Goal: Transaction & Acquisition: Book appointment/travel/reservation

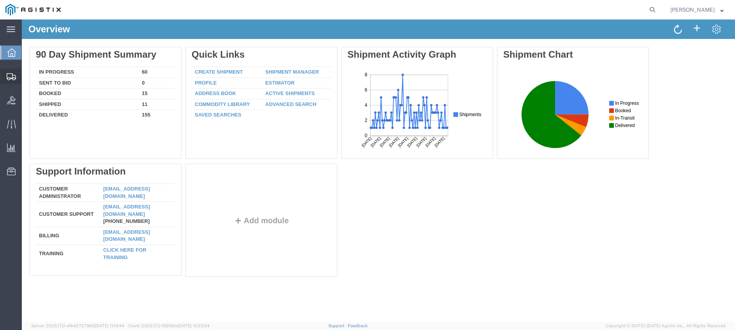
click at [0, 0] on span "Create Shipment" at bounding box center [0, 0] width 0 height 0
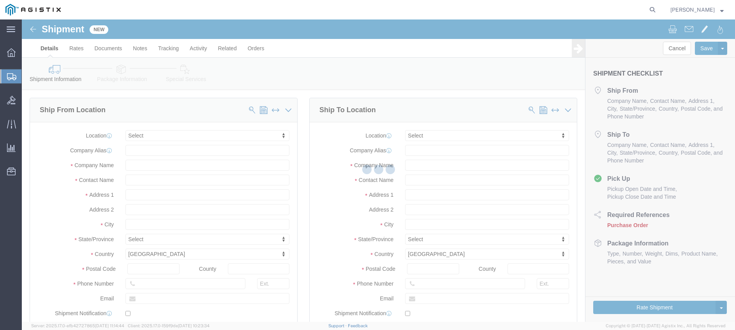
select select
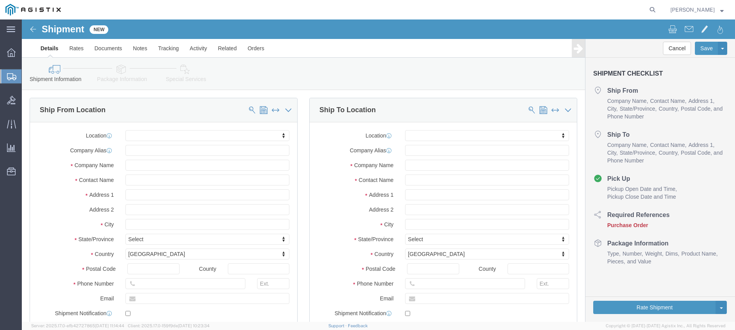
click body "Shipment New Details Rates Documents Notes Tracking Activity Related Orders Can…"
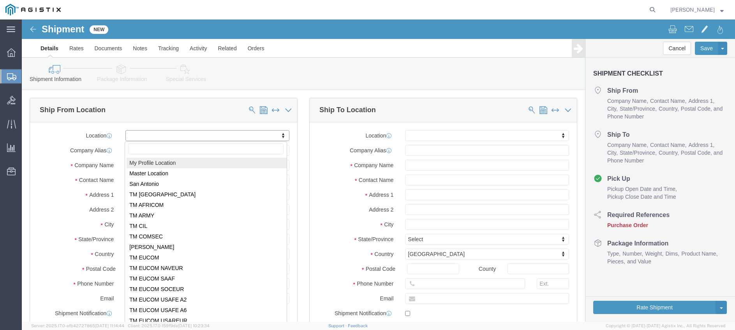
select select "MYPROFILE"
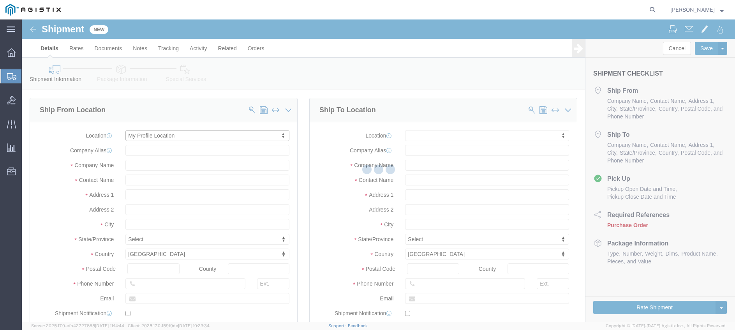
select select "CO"
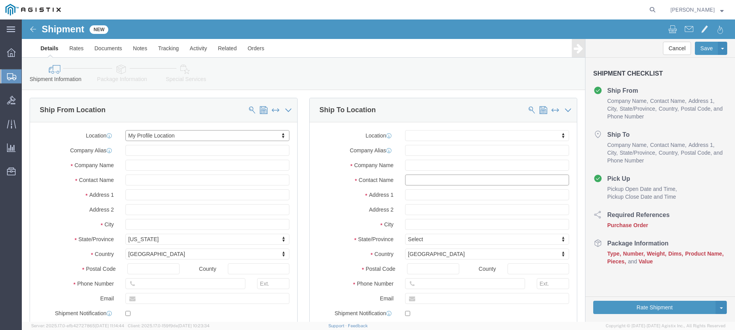
click input "text"
type input "[PERSON_NAME]"
click input "text"
type input "10th [GEOGRAPHIC_DATA]"
click input "text"
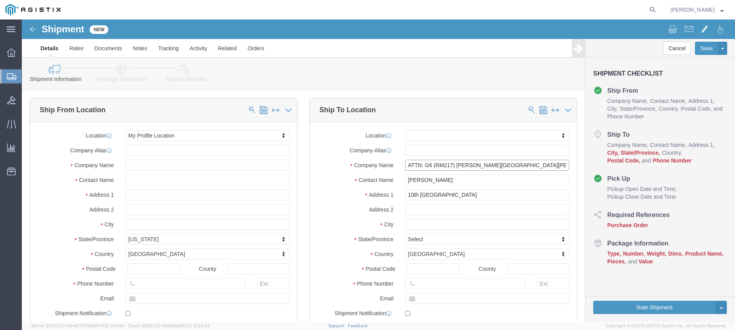
type input "ATTN: G6 (RM217) [PERSON_NAME][GEOGRAPHIC_DATA][PERSON_NAME]"
click input "text"
type input "BLDG 10000"
click input "text"
type input "Fort Drum"
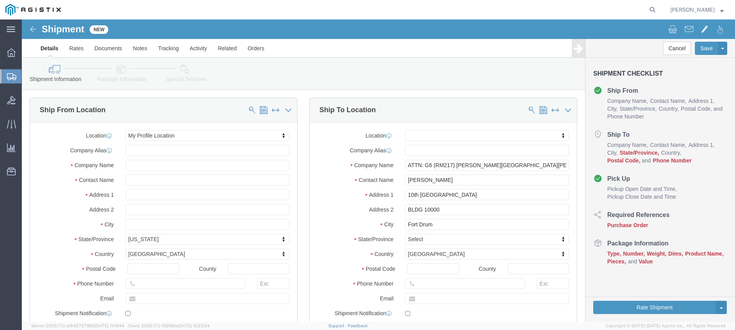
click body "Shipment New Details Rates Documents Notes Tracking Activity Related Orders Can…"
click input "Postal Code"
type input "13602"
click input "text"
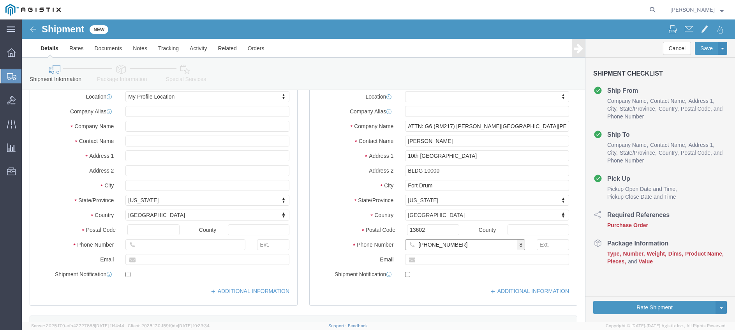
type input "[PHONE_NUMBER]"
click input "checkbox"
checkbox input "true"
click input "text"
type input "[PERSON_NAME][DOMAIN_NAME][EMAIL_ADDRESS][PERSON_NAME][DOMAIN_NAME]"
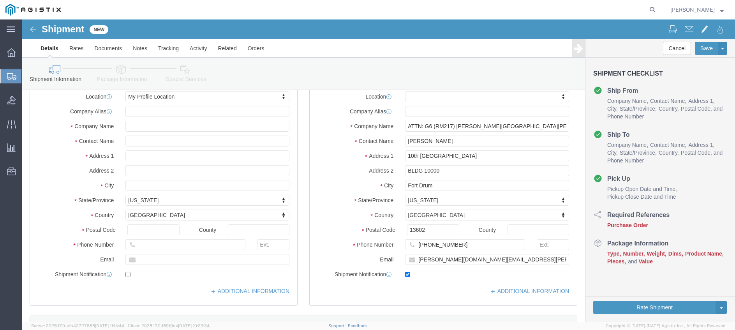
click label "Country"
click input "text"
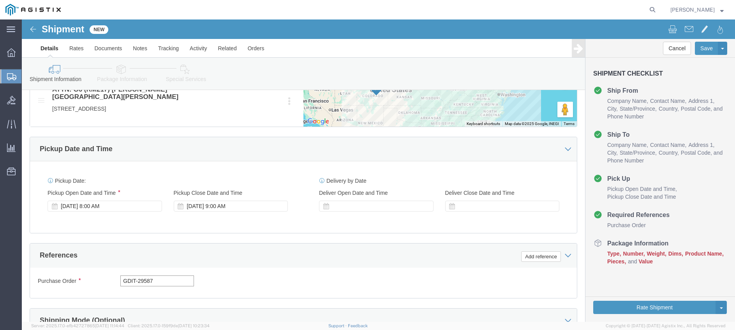
scroll to position [0, 0]
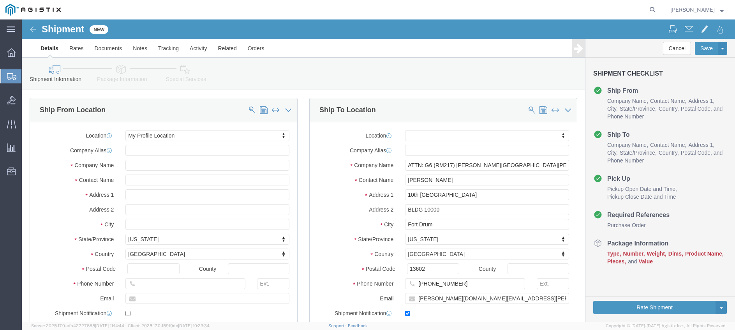
type input "GDIT-29587"
click icon
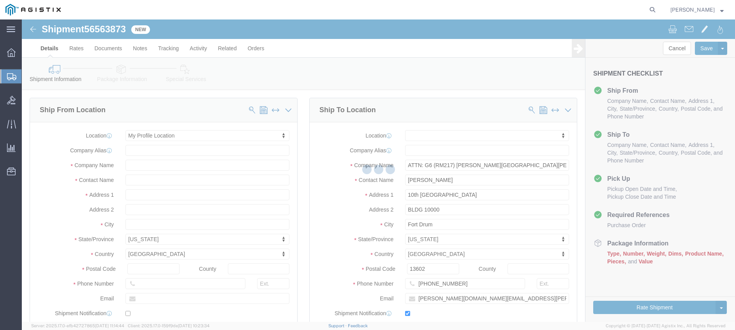
select select "34237"
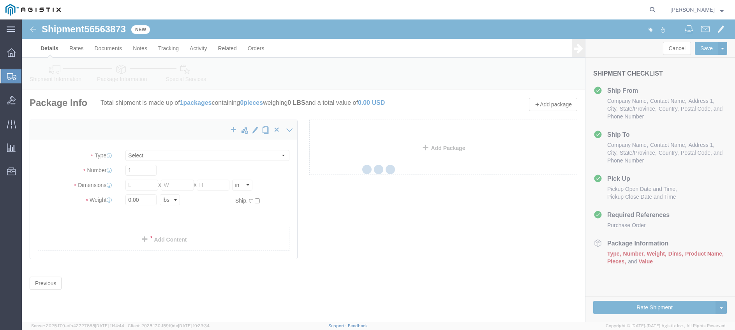
select select "CBOX"
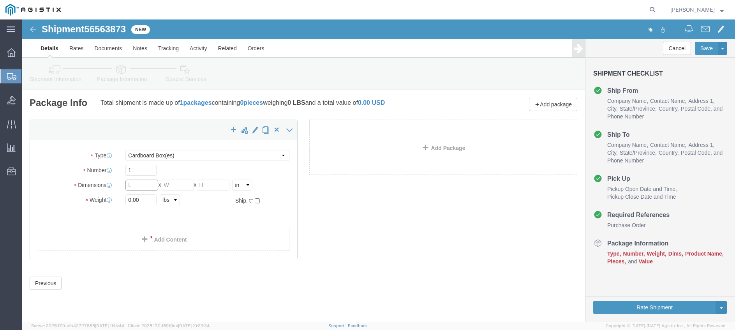
click input "text"
type input "20"
click ul
click input "1910"
type input "19"
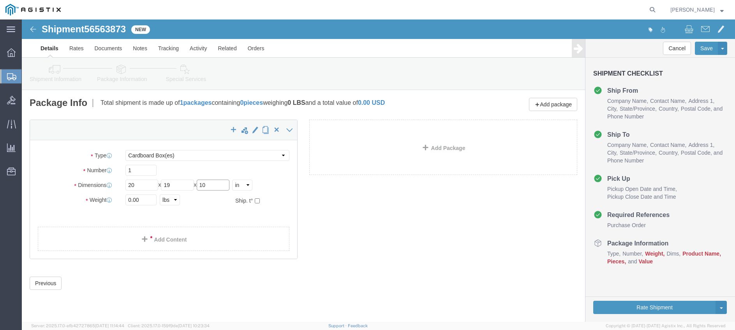
type input "10"
click input "0.00"
type input "0"
type input "20"
click link "Add Content"
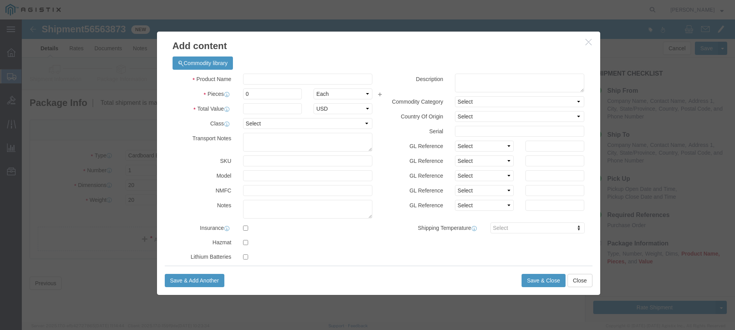
click div
click input "text"
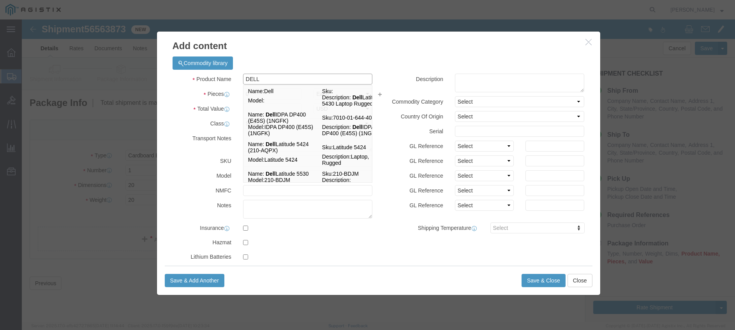
type input "DELL O"
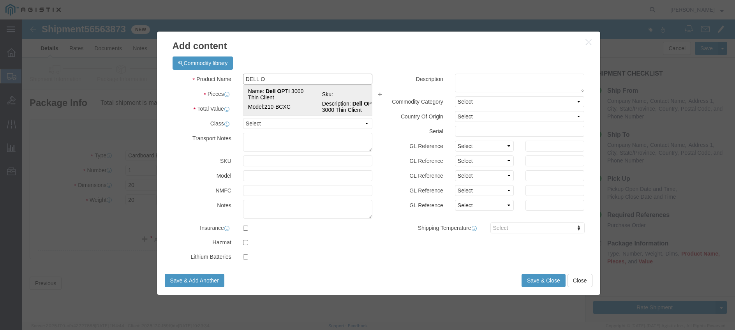
click td "Name: Dell O PTI 3000 Thin Client"
type input "1"
select select "USD"
select select "92.5"
type textarea "Asset Tag:"
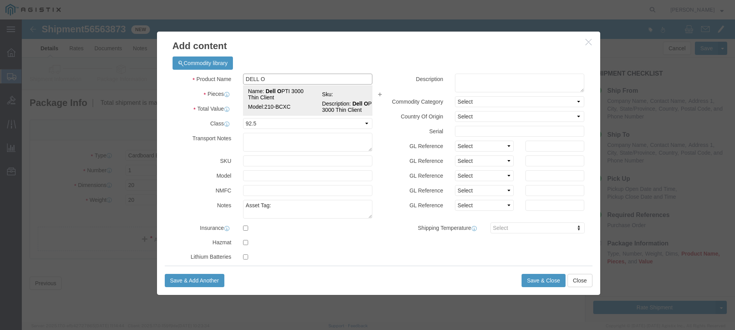
type input "Dell OPTI 3000 Thin Client"
type input "210-BCXC"
type textarea "Dell OPTI 3000 Thin Client"
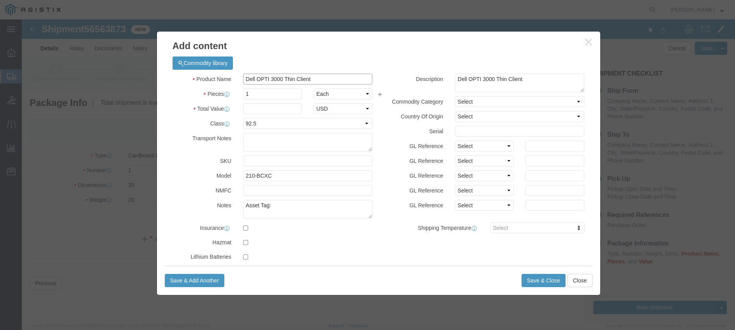
type input "Dell OPTI 3000 Thin Client"
click input "text"
type input "603.86"
click textarea "Asset Tag:"
paste textarea "151583"
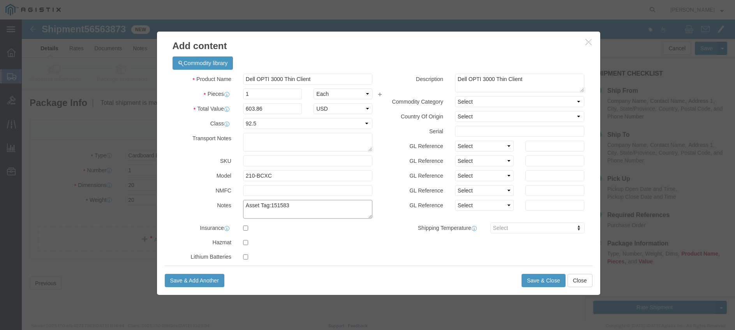
type textarea "Asset Tag:151583"
click input "text"
paste input "HMD1WX3"
type input "HMD1WX3"
click button "Save & Add Another"
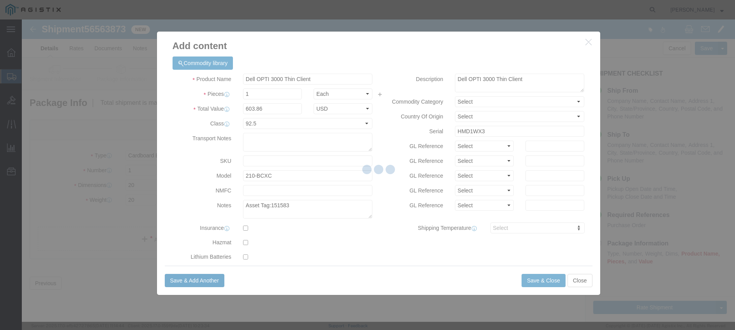
select select "EA"
select select
select select "USD"
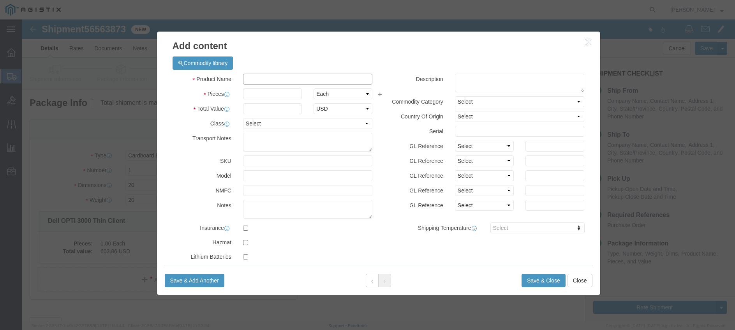
click input "text"
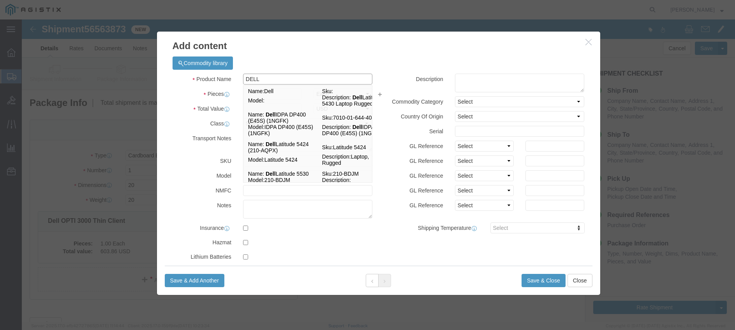
type input "DELL O"
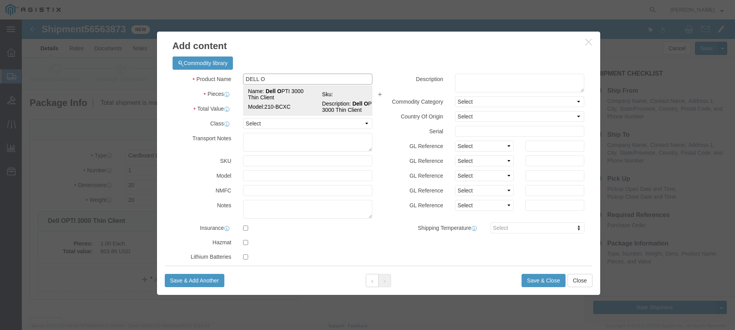
click td "Name: Dell O PTI 3000 Thin Client"
type input "1"
select select "92.5"
type textarea "Asset Tag:"
type input "Dell OPTI 3000 Thin Client"
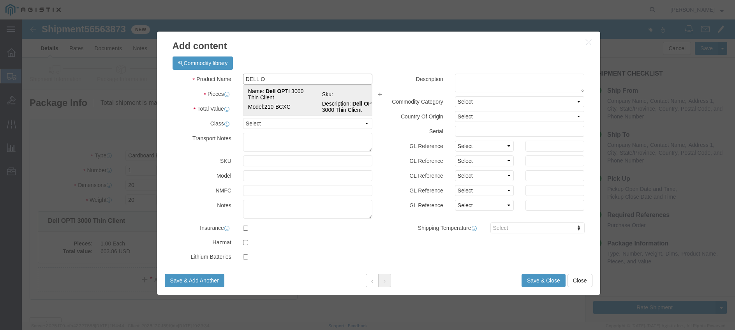
type input "210-BCXC"
type textarea "Dell OPTI 3000 Thin Client"
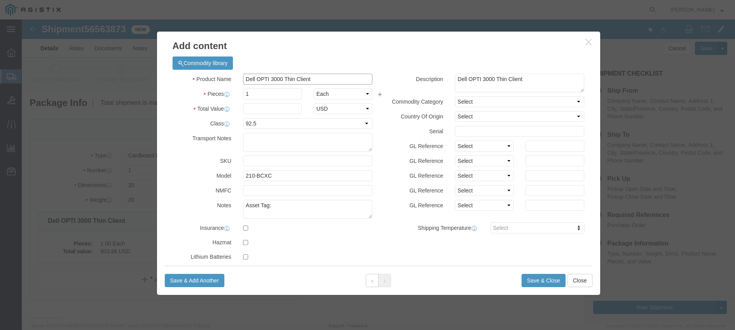
type input "Dell OPTI 3000 Thin Client"
click input "text"
type input "603.86"
click div "Product Name Dell OPTI 3000 Thin Client DELL O Pieces 1 Select Bag Barrels 100B…"
click textarea "Asset Tag:"
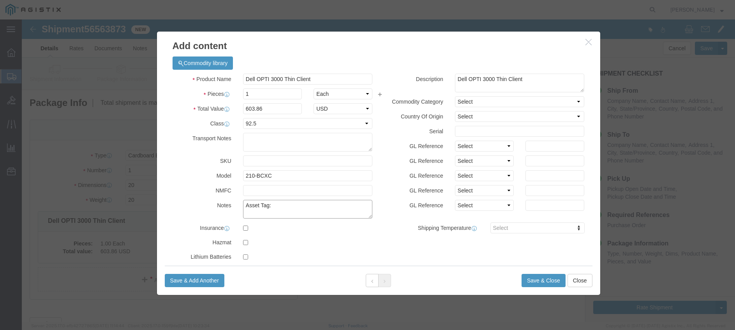
click textarea "Asset Tag:"
paste textarea "151405"
type textarea "Asset Tag:151405"
click input "text"
paste input "JRD1WX3"
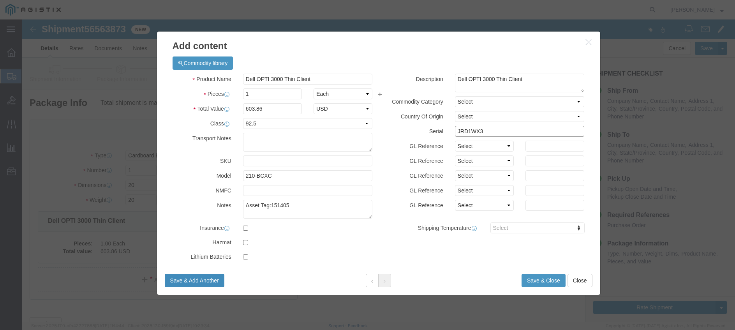
type input "JRD1WX3"
click button "Save & Add Another"
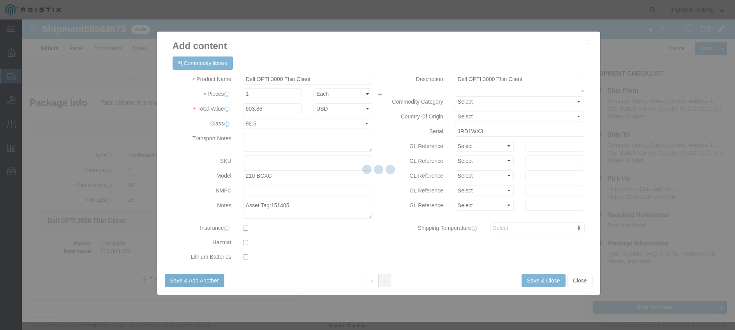
select select "EA"
select select
select select "USD"
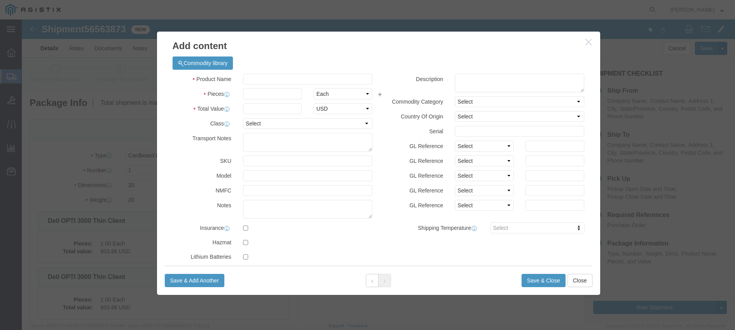
click div "Product Name DELL O Pieces Select Bag Barrels 100Board Feet Bottle Box Blister …"
click input "text"
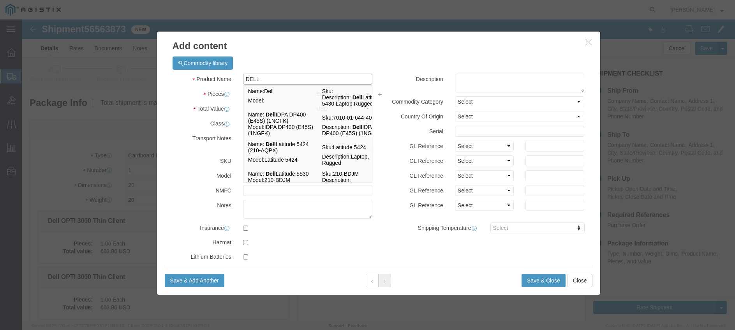
type input "DELL O"
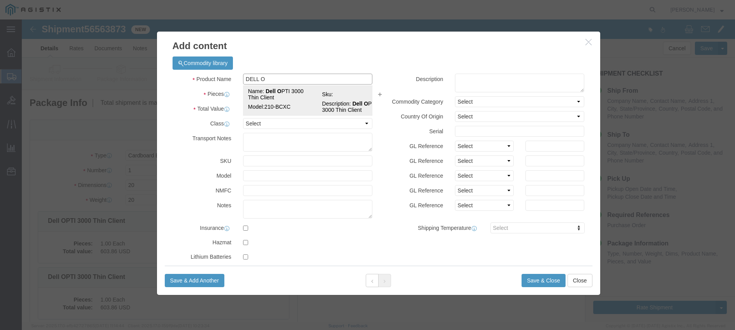
click td "Model: 210-BCXC"
type input "1"
select select "92.5"
type textarea "Asset Tag:"
type input "Dell OPTI 3000 Thin Client"
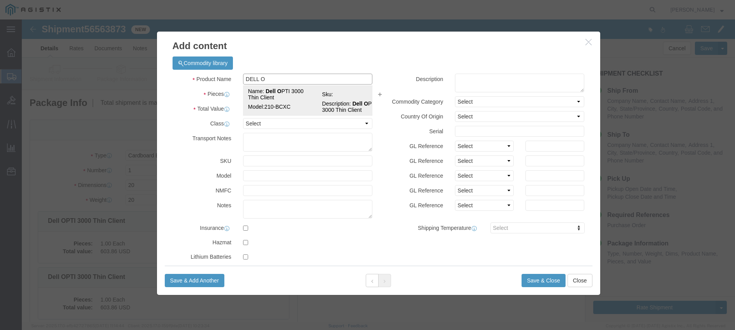
type input "210-BCXC"
type textarea "Dell OPTI 3000 Thin Client"
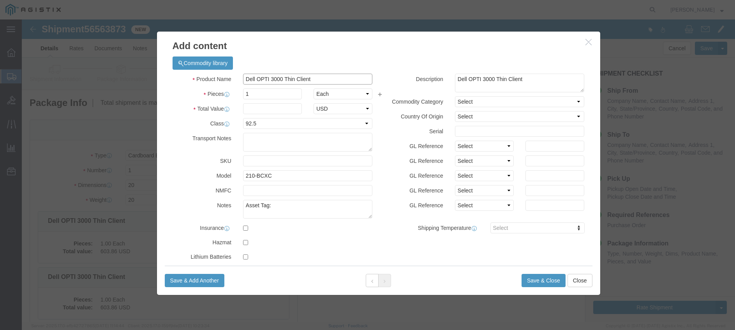
type input "Dell OPTI 3000 Thin Client"
click input "text"
type input "603.86"
click textarea "Asset Tag:"
paste textarea "151688"
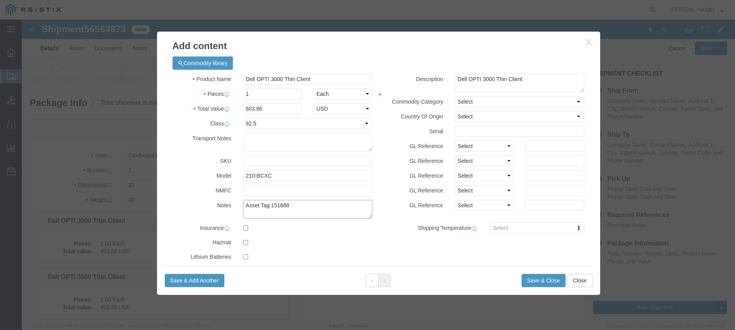
type textarea "Asset Tag:151688"
click input "text"
paste input "4861WX3"
type input "4861WX3"
click button "Save & Add Another"
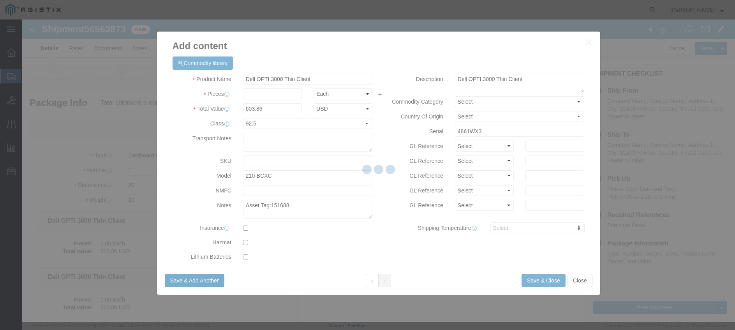
select select "EA"
select select
select select "USD"
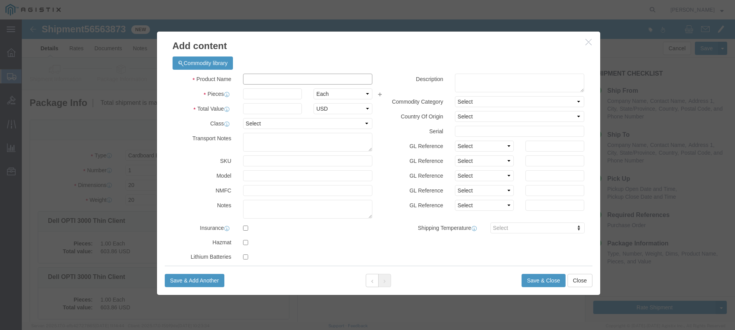
click input "text"
type input "DELL OP"
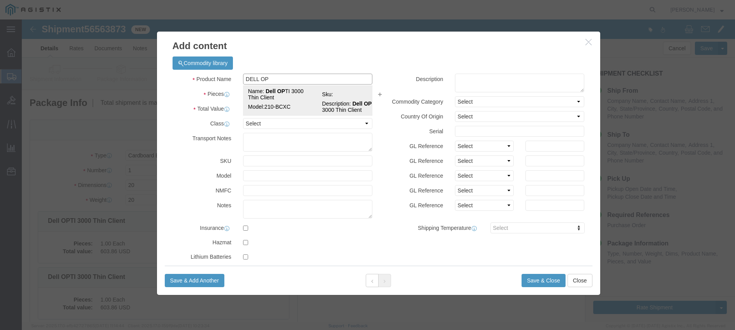
click span "Name:"
type input "1"
select select "92.5"
type textarea "Asset Tag:"
type input "Dell OPTI 3000 Thin Client"
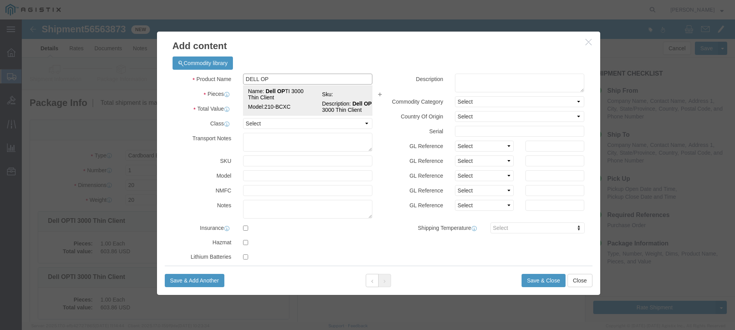
type input "210-BCXC"
type textarea "Dell OPTI 3000 Thin Client"
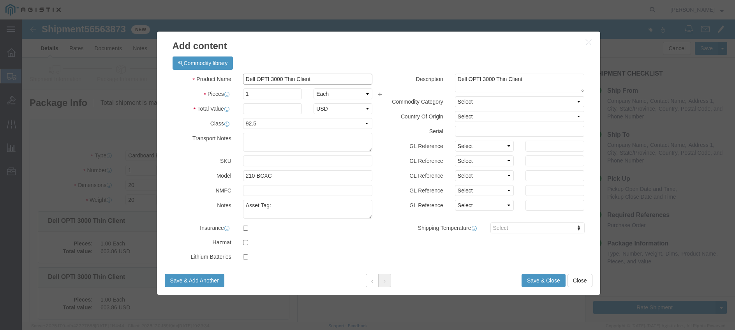
type input "Dell OPTI 3000 Thin Client"
click input "text"
type input "603.86"
click textarea "Asset Tag:"
paste textarea "139158"
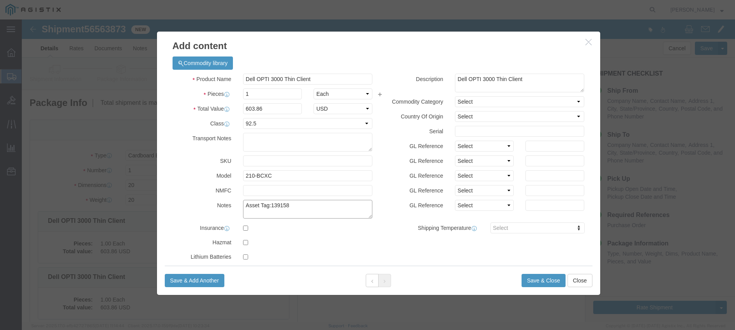
type textarea "Asset Tag:139158"
click input "text"
paste input "HBPFDB4"
type input "HBPFDB4"
click button "Save & Close"
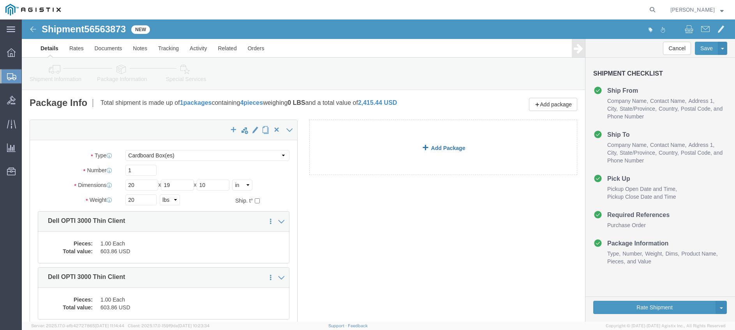
click link "Add Package"
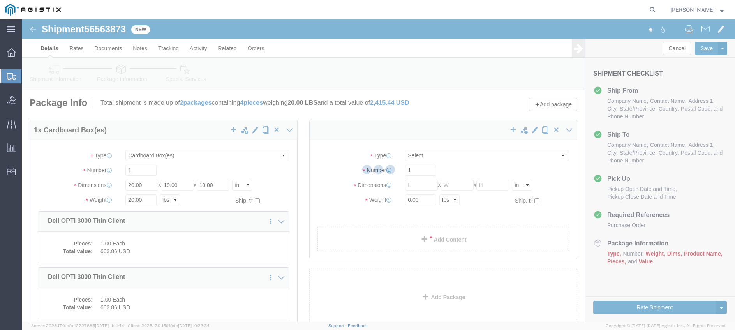
select select "CBOX"
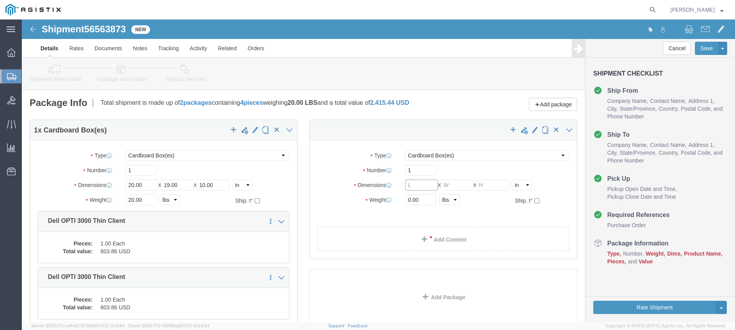
click input "text"
type input "20"
type input "19"
type input "10"
click input "0.00"
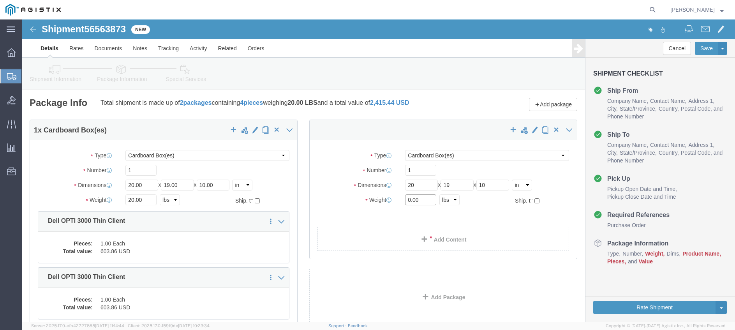
click input "0.00"
type input "20"
click link "Add Content"
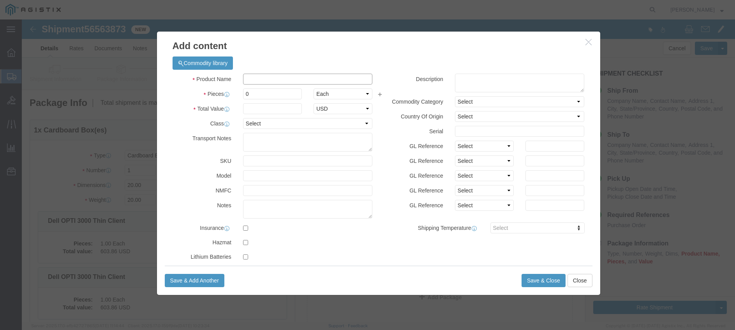
click input "text"
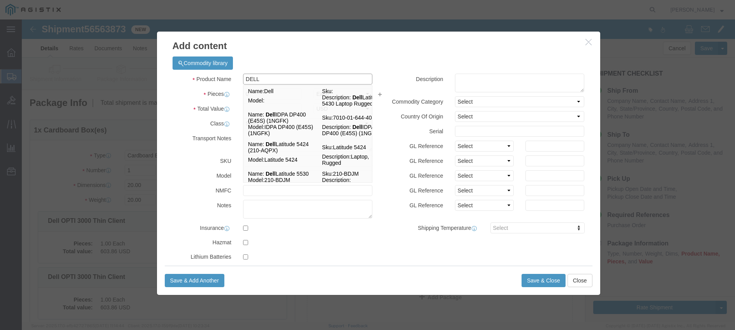
type input "DELL O"
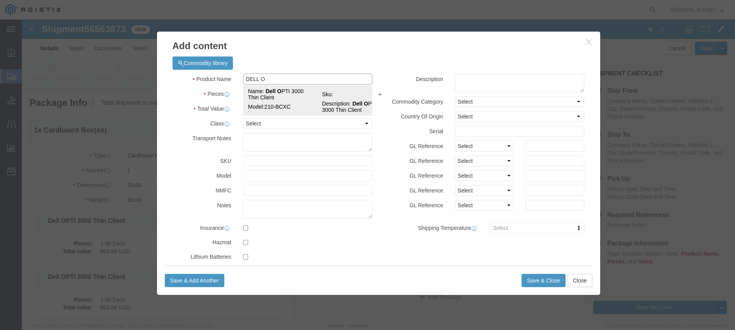
click td "Name: Dell O PTI 3000 Thin Client"
type input "1"
select select "USD"
select select "92.5"
type textarea "Asset Tag:"
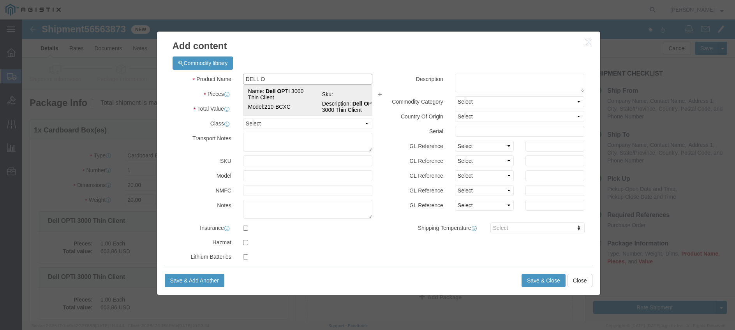
type input "Dell OPTI 3000 Thin Client"
type input "210-BCXC"
type textarea "Dell OPTI 3000 Thin Client"
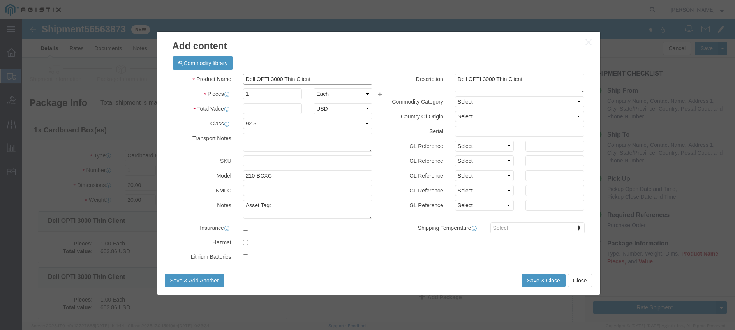
type input "Dell OPTI 3000 Thin Client"
click input "text"
type input "603.86"
click textarea "Asset Tag:"
paste textarea "151690"
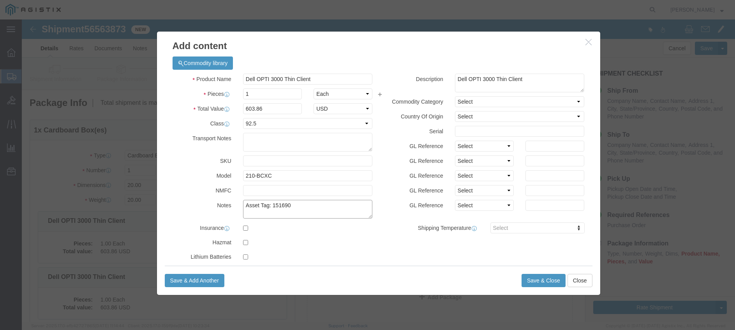
type textarea "Asset Tag: 151690"
click input "text"
paste input "DPD1WX3"
type input "DPD1WX3"
click button "Save & Add Another"
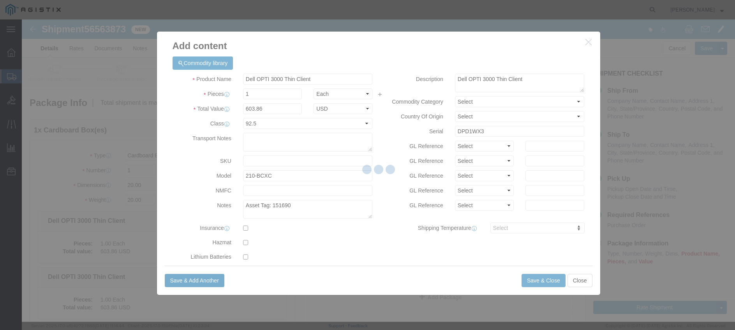
select select "EA"
select select
select select "USD"
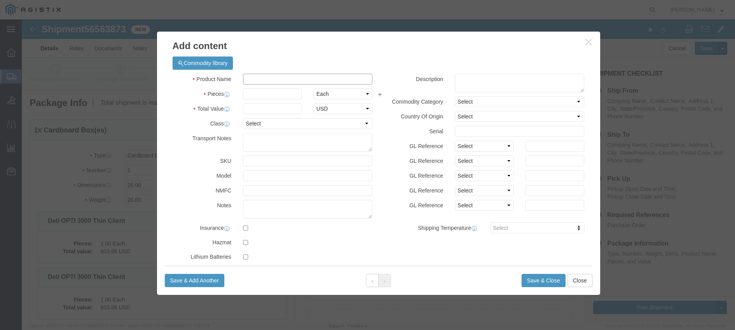
click input "text"
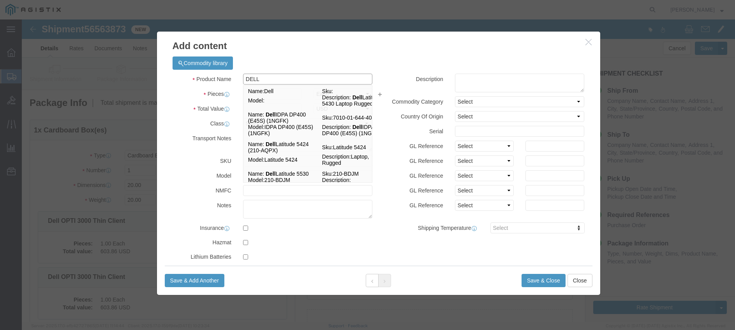
type input "DELL O"
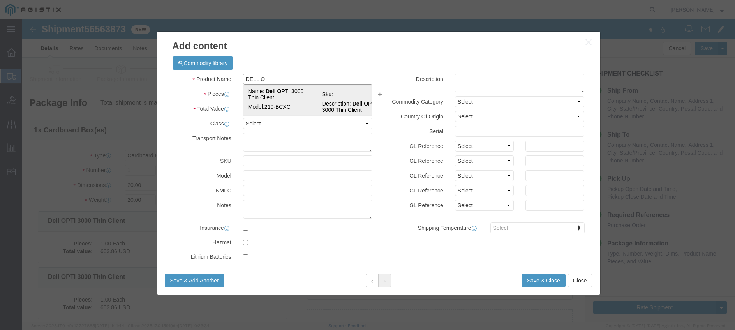
click td "Name: Dell O PTI 3000 Thin Client"
type input "1"
select select "92.5"
type textarea "Asset Tag:"
type input "Dell OPTI 3000 Thin Client"
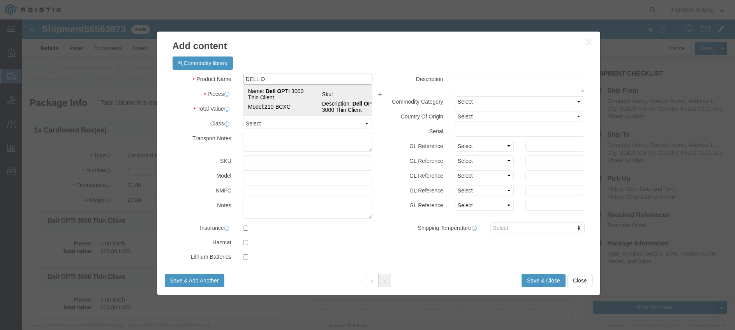
type input "210-BCXC"
type textarea "Dell OPTI 3000 Thin Client"
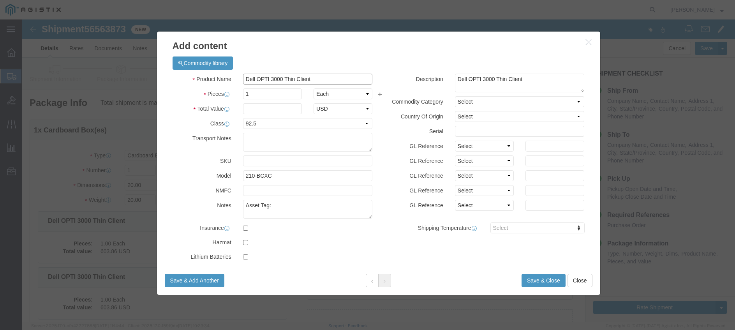
type input "Dell OPTI 3000 Thin Client"
click input "text"
type input "603.86"
click input "text"
click textarea "Asset Tag:"
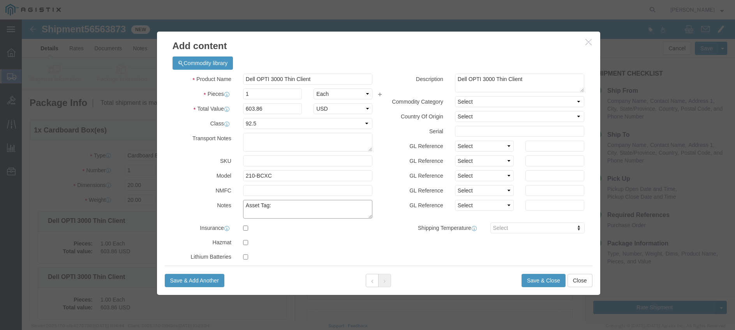
paste textarea "151816"
type textarea "Asset Tag: 151816"
click input "text"
paste input "G861WX3"
type input "G861WX3"
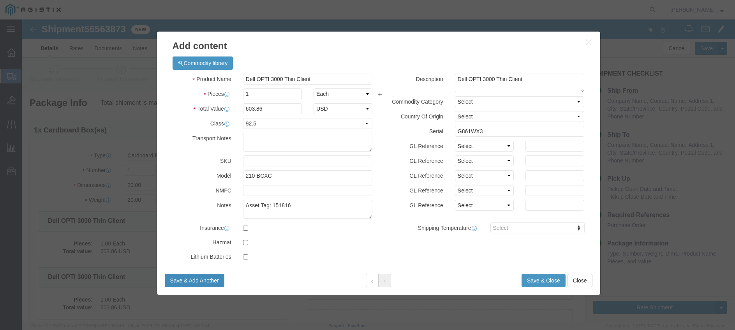
click button "Save & Add Another"
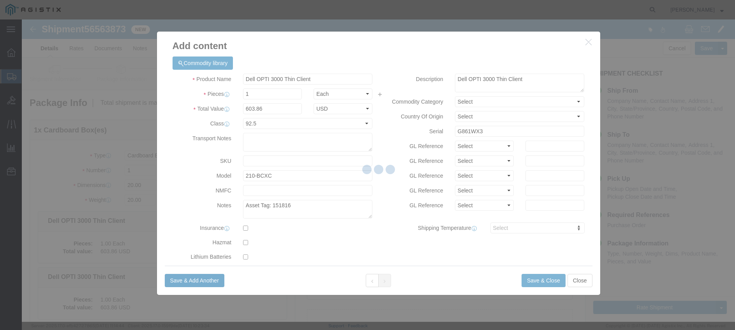
select select "EA"
select select
select select "USD"
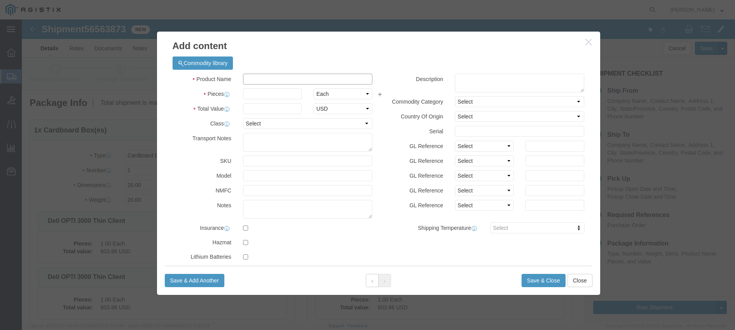
click input "text"
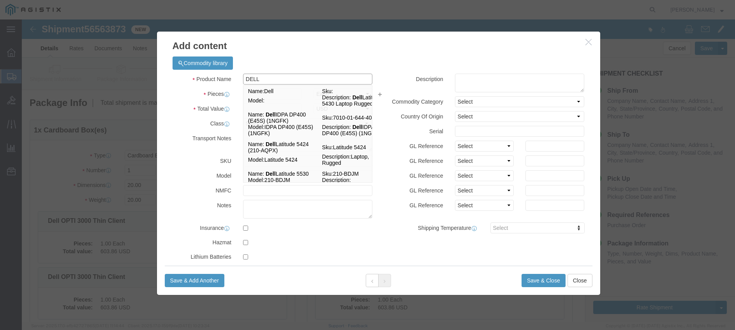
type input "DELL O"
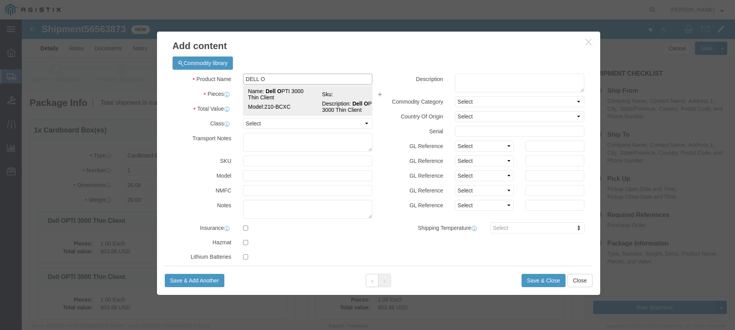
click td "Model: 210-BCXC"
type input "1"
select select "92.5"
type textarea "Asset Tag:"
type input "Dell OPTI 3000 Thin Client"
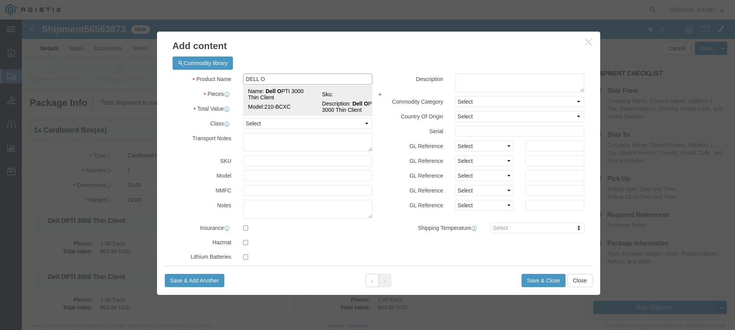
type input "210-BCXC"
type textarea "Dell OPTI 3000 Thin Client"
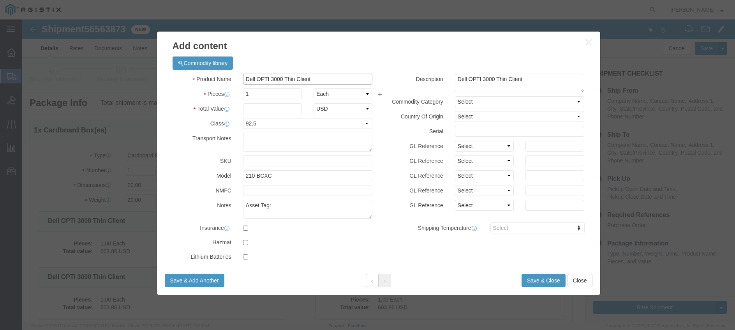
type input "Dell OPTI 3000 Thin Client"
click input "text"
type input "603.86"
click input "text"
click textarea "Asset Tag:"
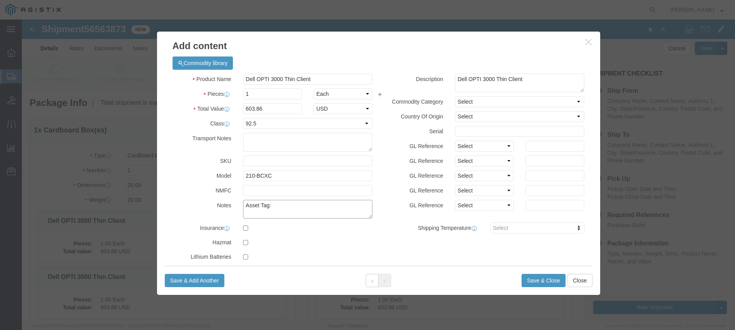
paste textarea "151967"
type textarea "Asset Tag:151967"
click input "text"
paste input "9SD1WX3"
type input "9SD1WX3"
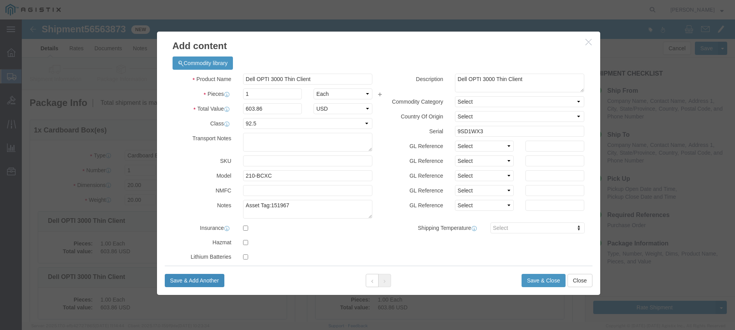
click button "Save & Add Another"
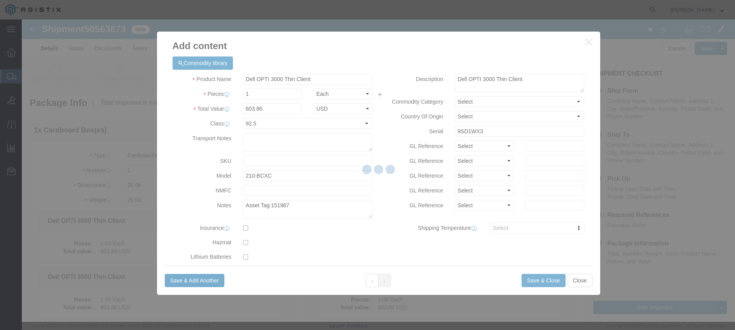
select select "EA"
select select
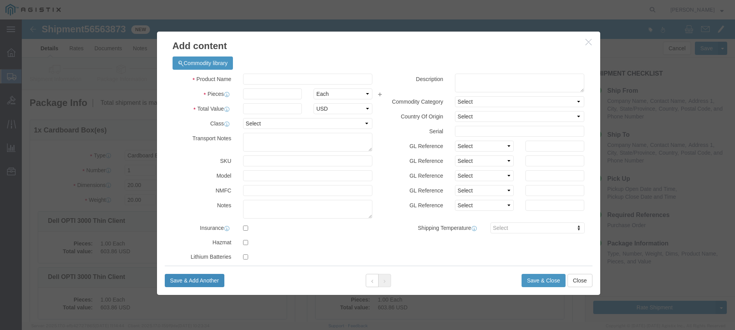
select select "USD"
click input "text"
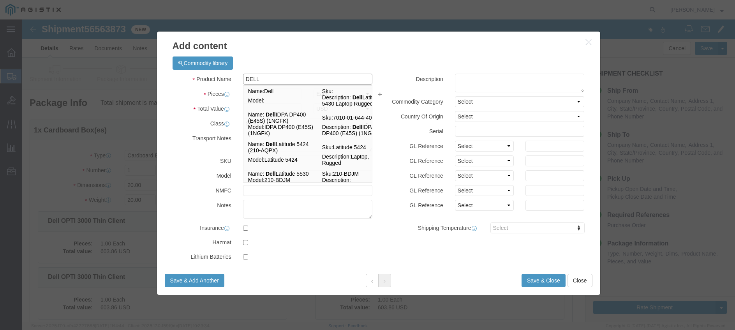
type input "DELL O"
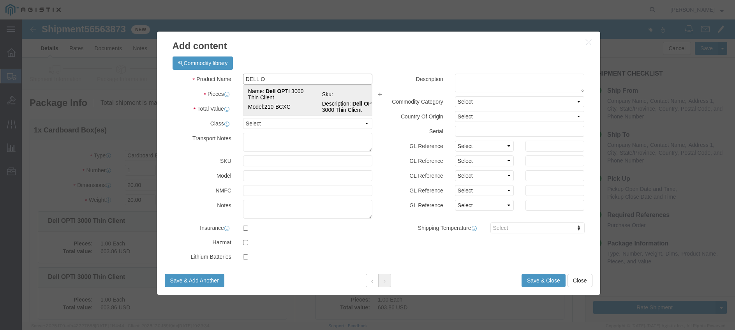
click td "Name: Dell O PTI 3000 Thin Client"
type input "1"
select select "92.5"
type textarea "Asset Tag:"
type input "Dell OPTI 3000 Thin Client"
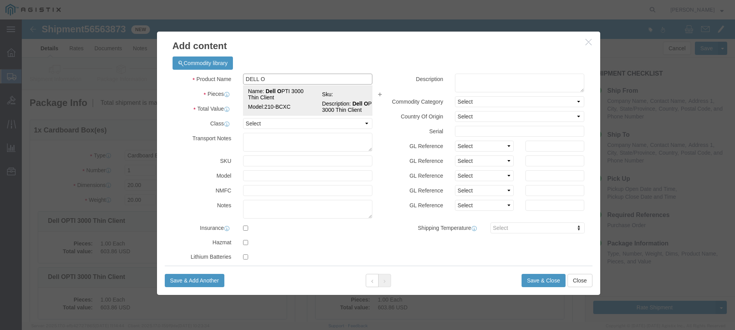
type input "210-BCXC"
type textarea "Dell OPTI 3000 Thin Client"
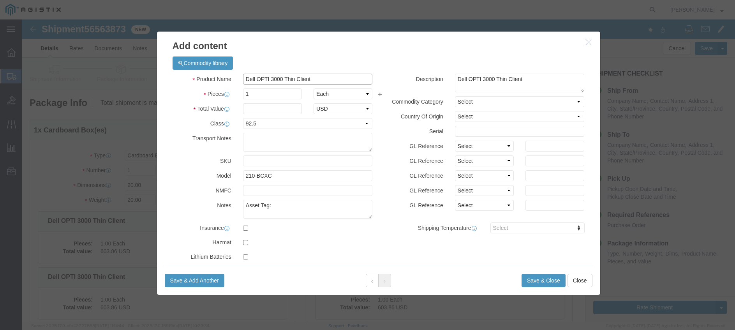
type input "Dell OPTI 3000 Thin Client"
click input "text"
type input "603.86"
click input "text"
click textarea "Asset Tag:"
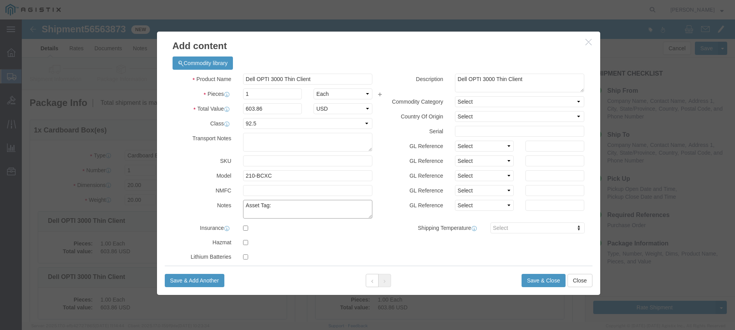
paste textarea "151181"
type textarea "Asset Tag:151181"
click input "text"
paste input "JF91WX3"
type input "JF91WX3"
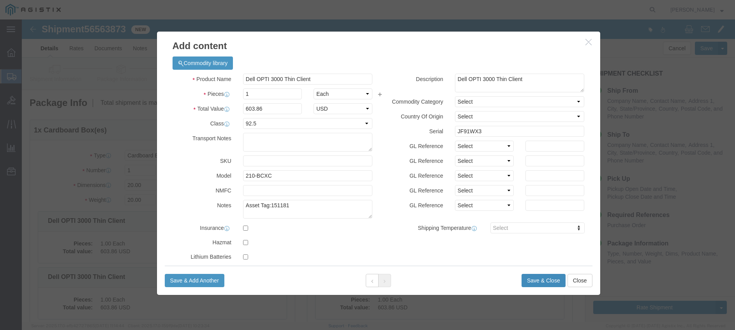
click button "Save & Close"
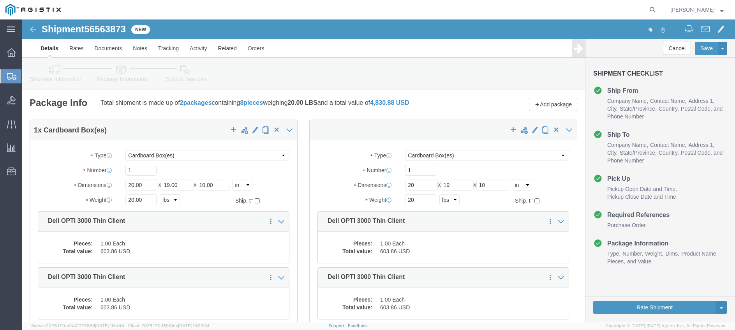
click link "Add Package"
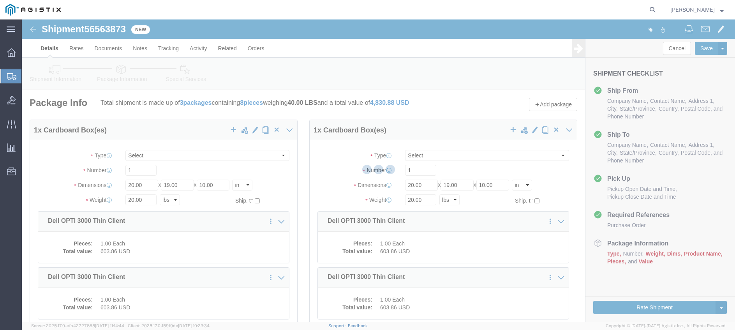
select select "CBOX"
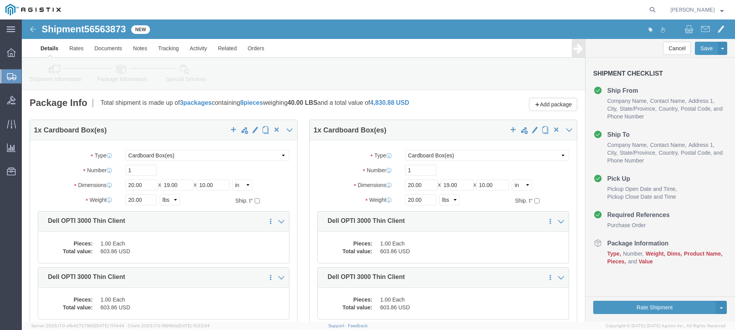
click input "text"
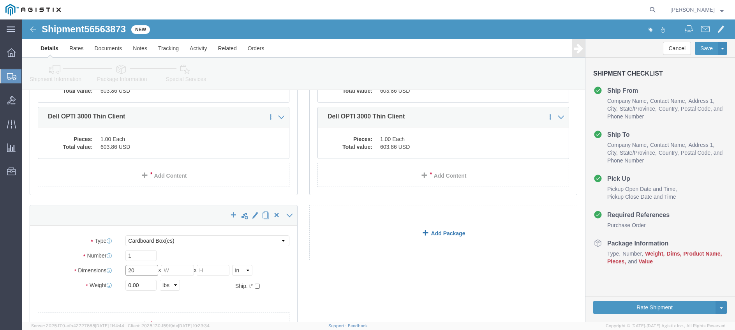
type input "20"
type input "19"
type input "10"
click input "0.00"
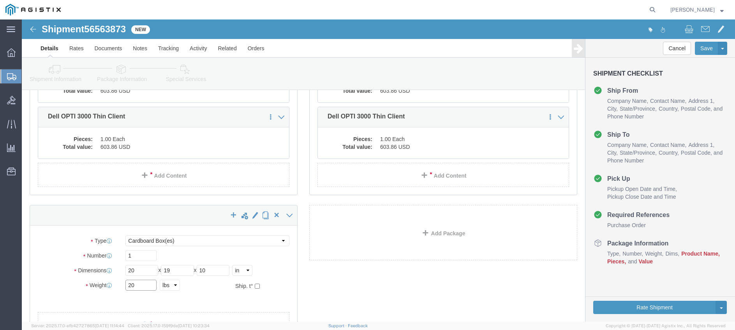
type input "20"
click link "Add Content"
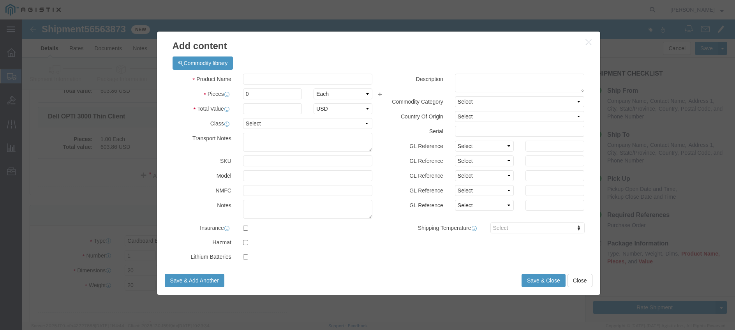
click div "Commodity library"
click input "text"
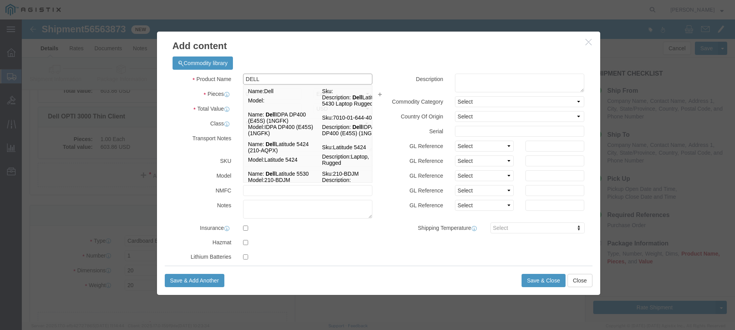
type input "DELL O"
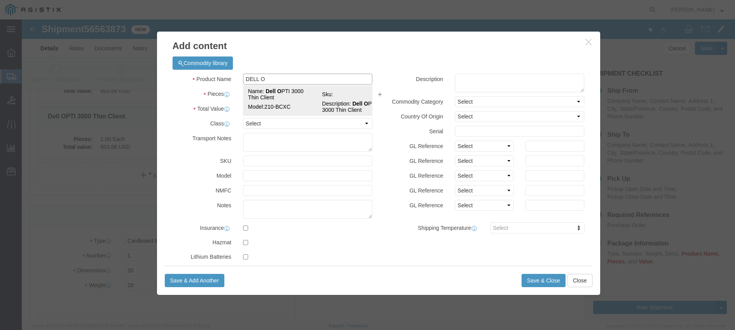
click td "Name: Dell O PTI 3000 Thin Client"
type input "1"
select select "USD"
select select "92.5"
type textarea "Asset Tag:"
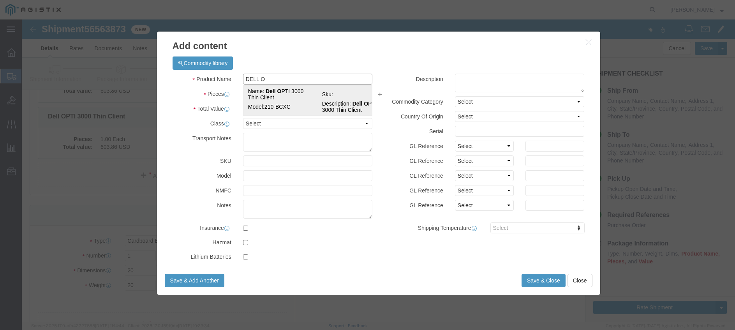
type input "Dell OPTI 3000 Thin Client"
type input "210-BCXC"
type textarea "Dell OPTI 3000 Thin Client"
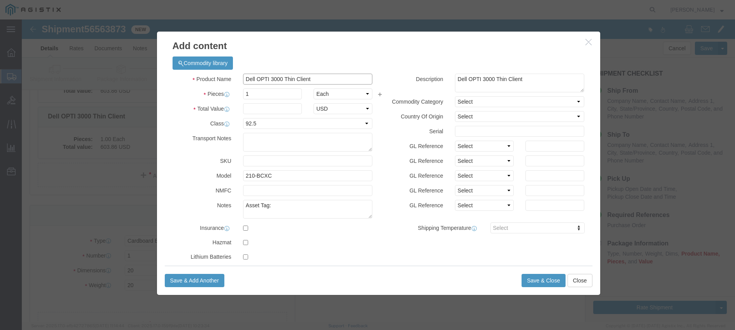
type input "Dell OPTI 3000 Thin Client"
click input "text"
type input "603.86"
click textarea "Asset Tag:"
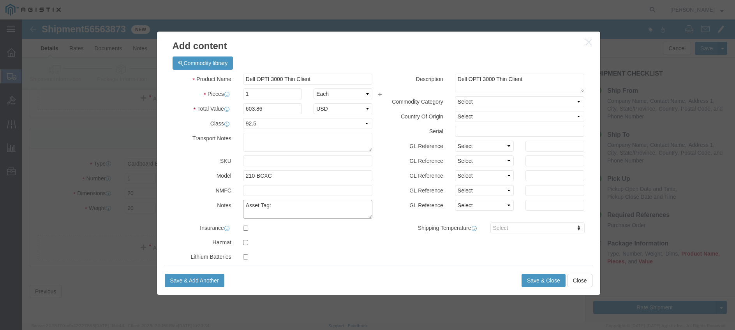
paste textarea "151436"
type textarea "Asset Tag:151436"
click input "text"
paste input "CQXGDX3"
type input "CQXGDX3"
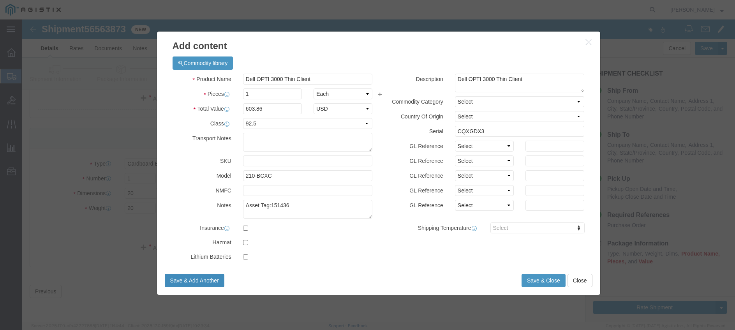
click button "Save & Add Another"
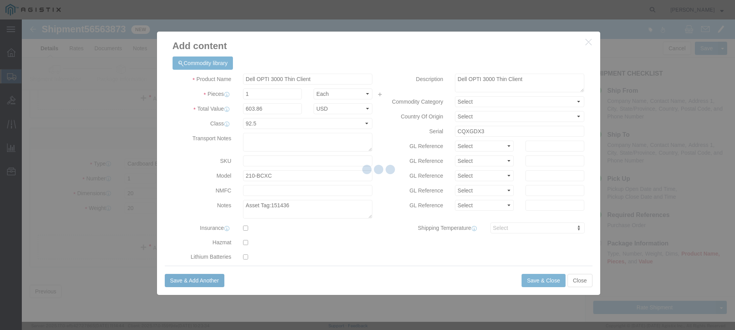
select select "EA"
select select
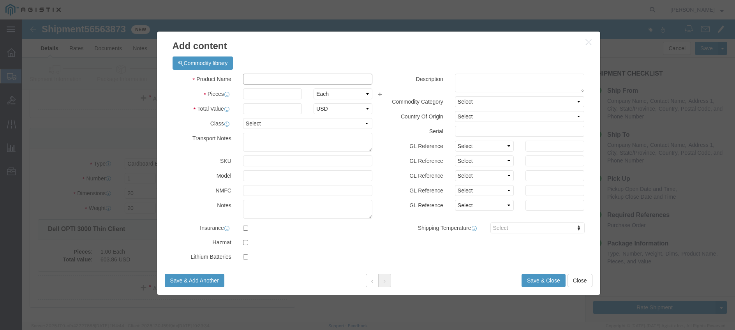
click input "text"
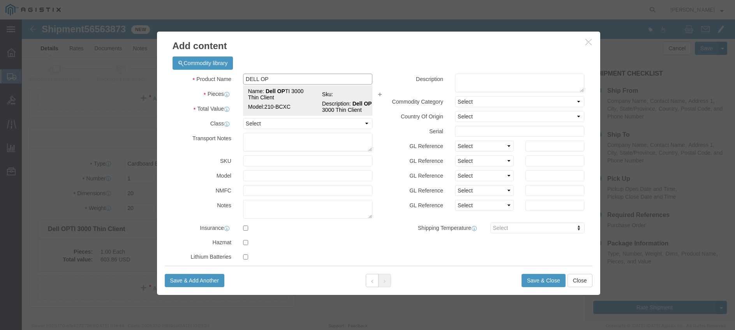
click strong "Dell OP"
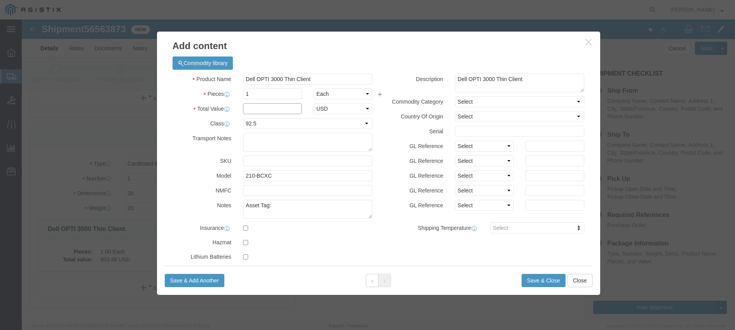
click input "text"
click textarea "Asset Tag:"
paste textarea "151581"
click input "text"
paste input "3QD1WX3"
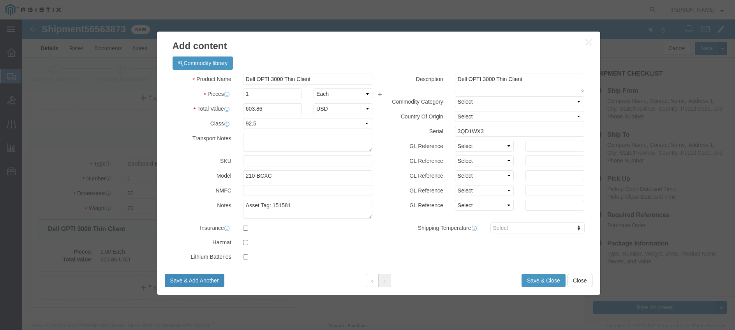
click button "Save & Add Another"
click input "text"
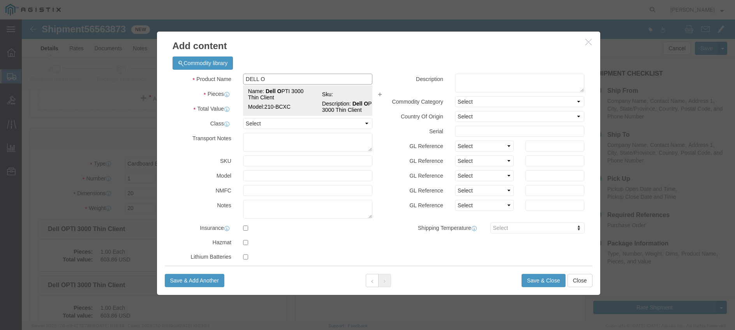
click td "Name: Dell O PTI 3000 Thin Client"
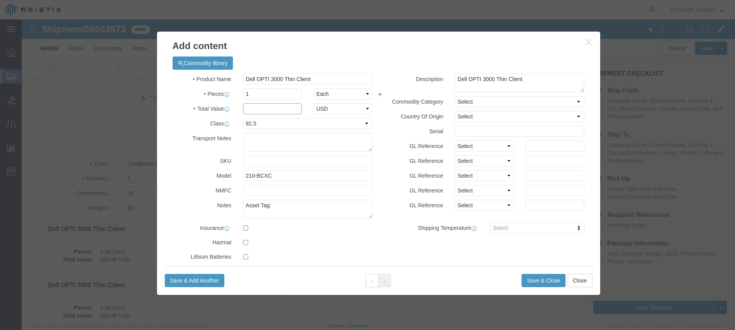
click input "text"
click textarea "Asset Tag:"
paste textarea "151815"
click input "text"
paste input "4SD1WX3"
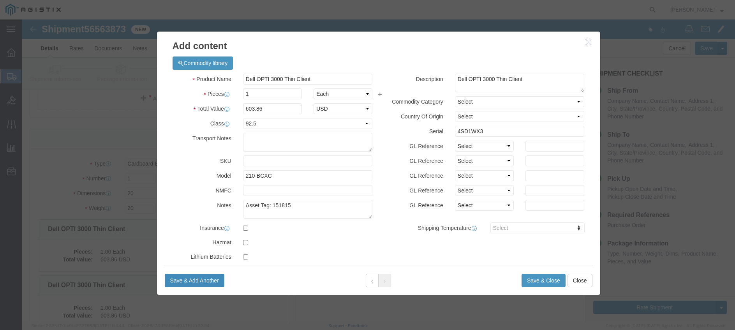
click button "Save & Add Another"
click div "Commodity library"
click input "text"
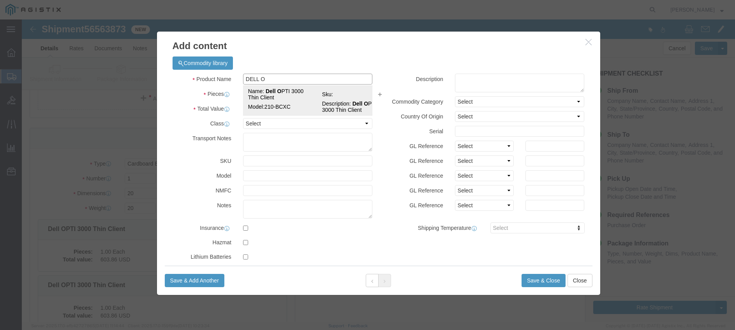
click td "Name: Dell O PTI 3000 Thin Client"
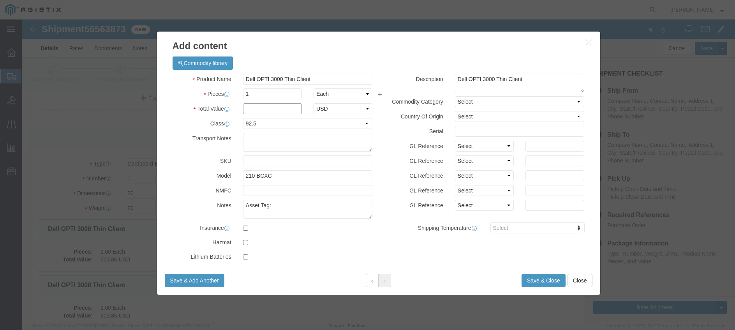
click input "text"
click textarea "Asset Tag:"
paste textarea "151787"
click input "text"
paste input "BSD1WX3"
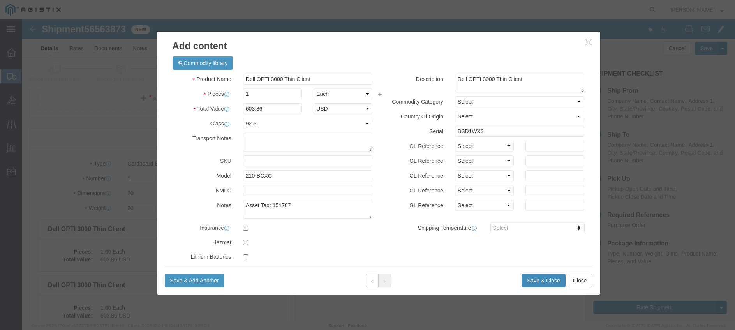
click button "Save & Close"
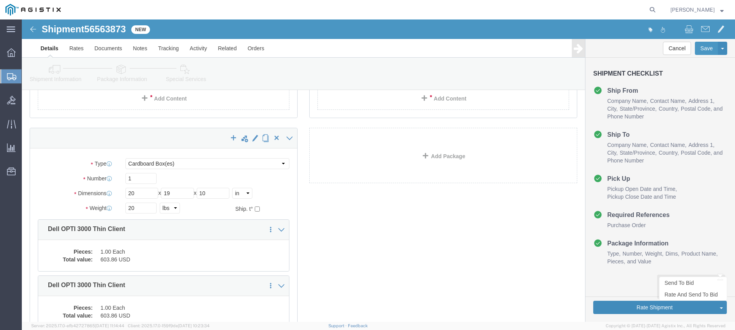
click button "Rate Shipment"
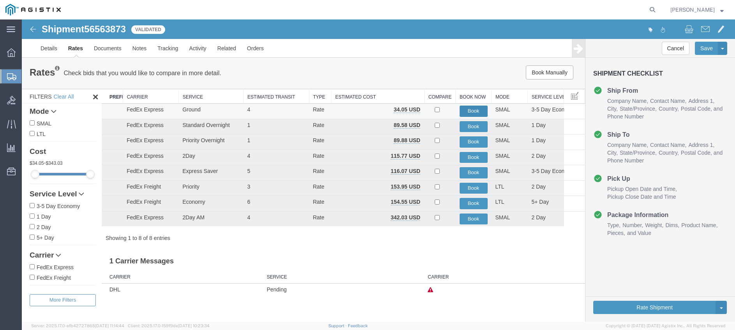
scroll to position [0, 0]
click at [468, 110] on button "Book" at bounding box center [474, 111] width 28 height 11
